Goal: Task Accomplishment & Management: Use online tool/utility

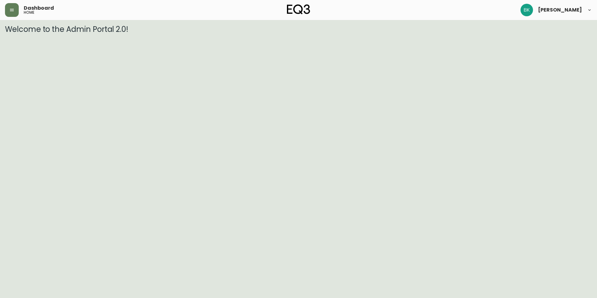
click at [99, 29] on h3 "Welcome to the Admin Portal 2.0!" at bounding box center [298, 29] width 587 height 9
click at [591, 10] on icon at bounding box center [589, 9] width 5 height 5
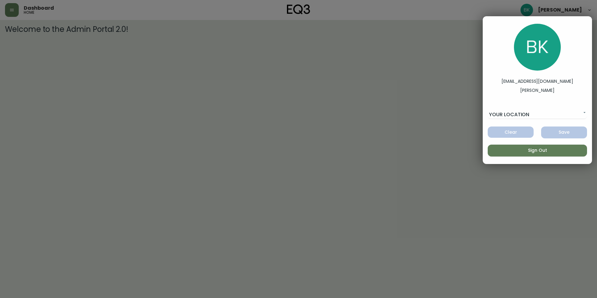
click at [422, 125] on div at bounding box center [298, 149] width 597 height 298
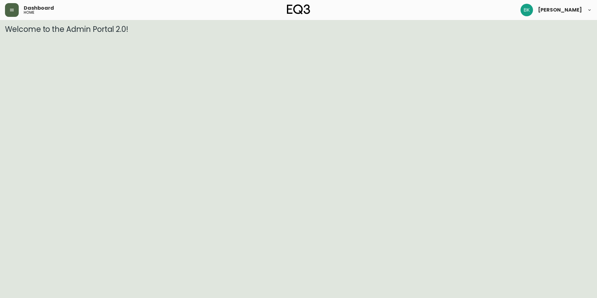
click at [12, 9] on icon "button" at bounding box center [12, 10] width 4 height 2
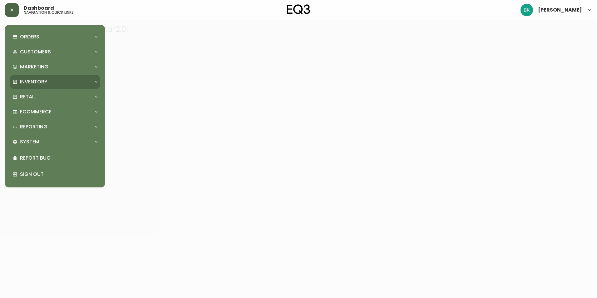
click at [36, 82] on p "Inventory" at bounding box center [33, 81] width 27 height 7
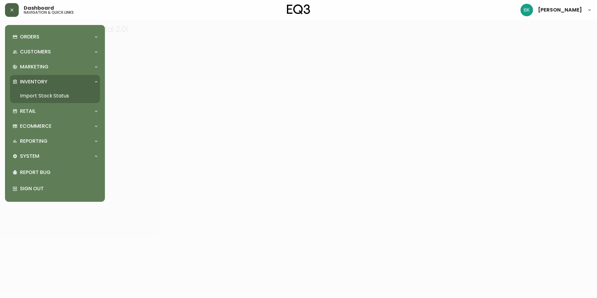
click at [36, 96] on link "Import Stock Status" at bounding box center [55, 96] width 90 height 14
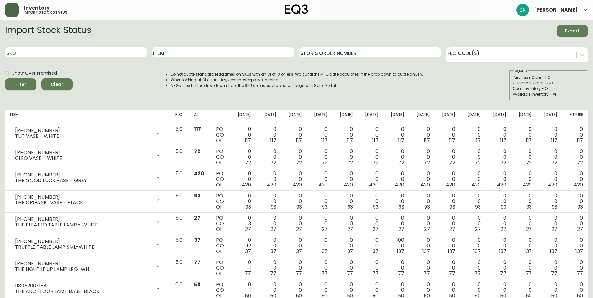
click at [93, 51] on input "SKU" at bounding box center [76, 52] width 142 height 10
drag, startPoint x: 230, startPoint y: 57, endPoint x: 200, endPoint y: 53, distance: 30.2
click at [228, 57] on input "Item" at bounding box center [223, 52] width 142 height 10
click at [89, 52] on input "SKU" at bounding box center [76, 52] width 142 height 10
type input "[PHONE_NUMBER]"
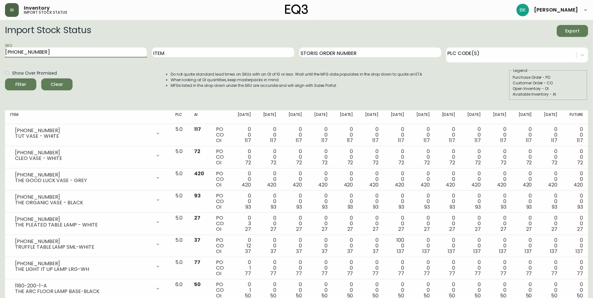
click at [5, 78] on button "Filter" at bounding box center [20, 84] width 31 height 12
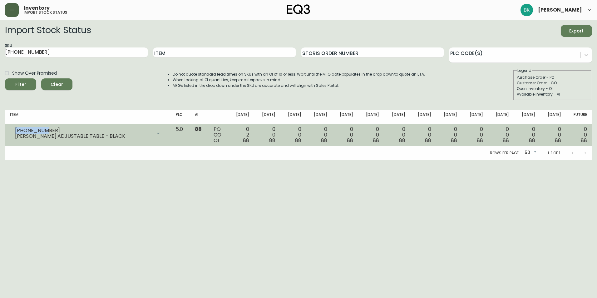
drag, startPoint x: 42, startPoint y: 129, endPoint x: 8, endPoint y: 130, distance: 34.4
click at [8, 130] on td "[PHONE_NUMBER] JACK ADJUSTABLE TABLE - BLACK Opening Balance 90 ( [DATE] ) Cust…" at bounding box center [88, 135] width 166 height 22
copy div "[PHONE_NUMBER]"
